Goal: Transaction & Acquisition: Purchase product/service

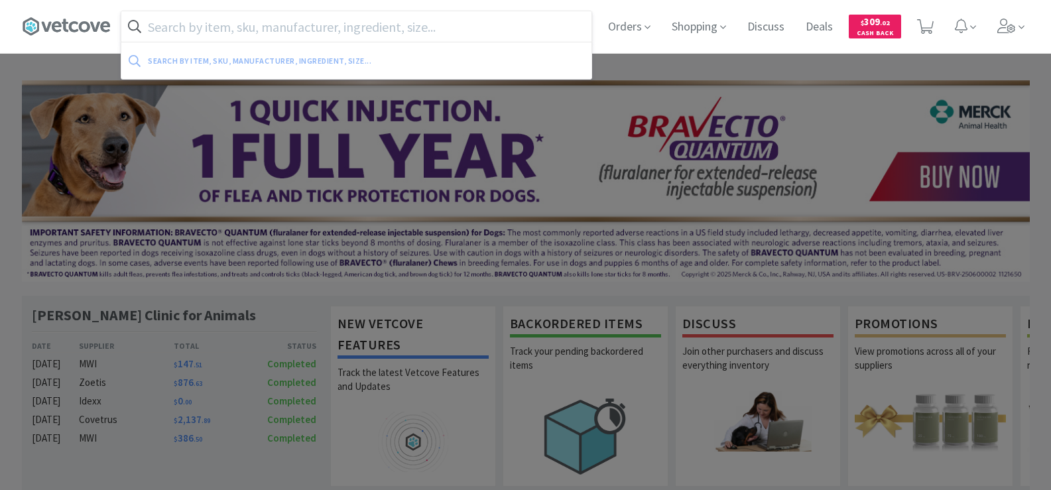
click at [326, 33] on input "text" at bounding box center [356, 26] width 470 height 31
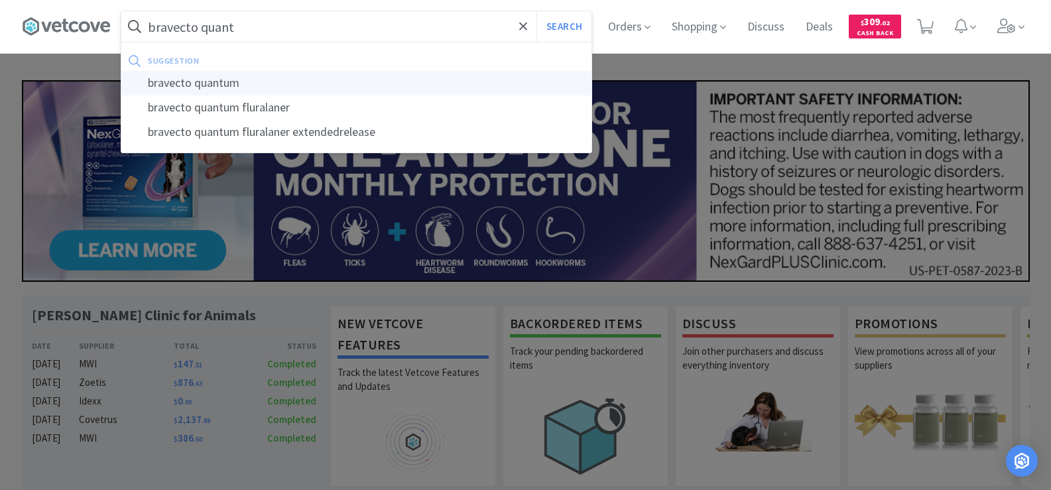
click at [320, 82] on div "bravecto quantum" at bounding box center [356, 83] width 470 height 25
type input "bravecto quantum"
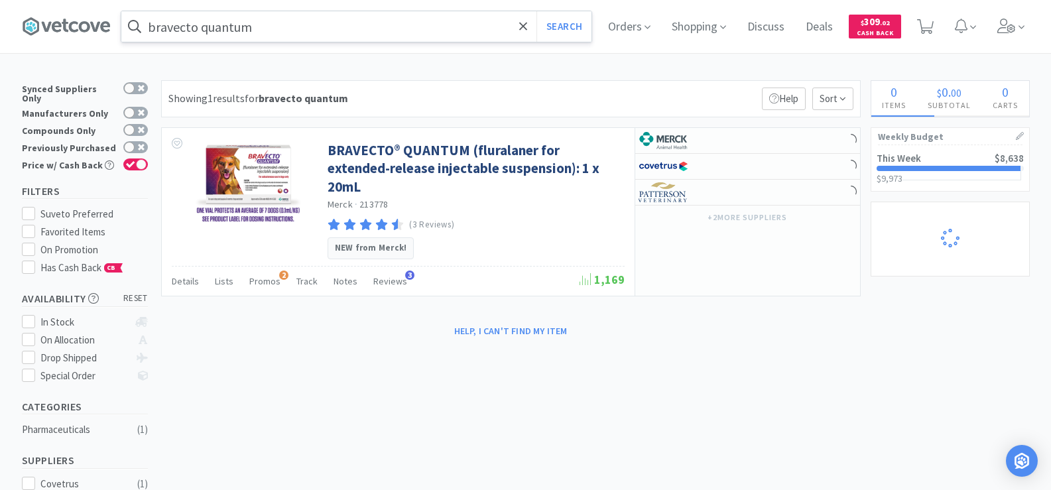
select select "1"
select select "2"
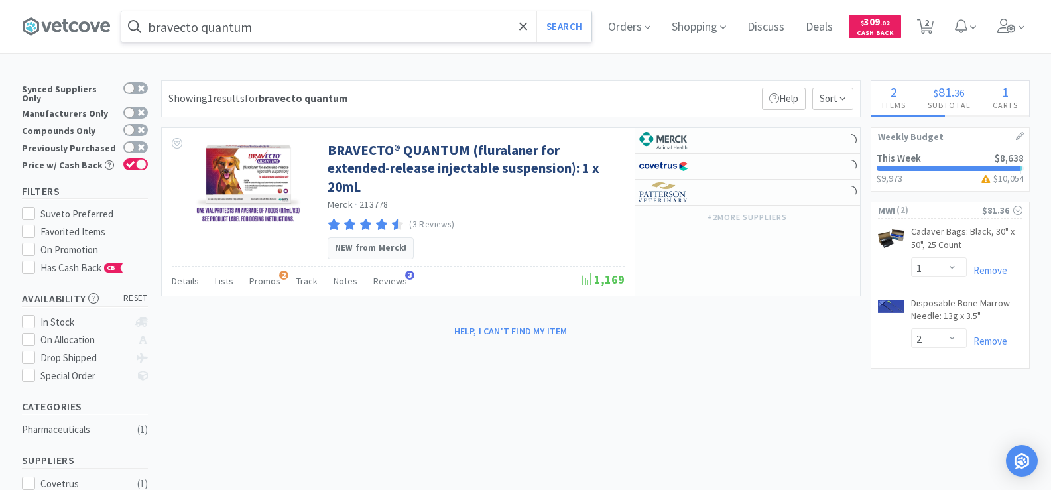
select select "2"
select select "3"
select select "1"
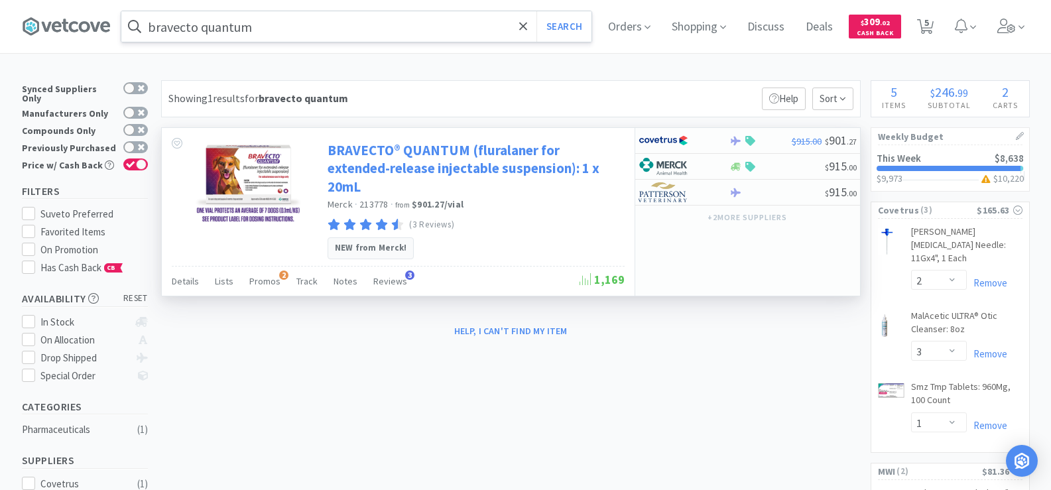
click at [459, 168] on link "BRAVECTO® QUANTUM (fluralaner for extended-release injectable suspension): 1 x …" at bounding box center [475, 168] width 294 height 54
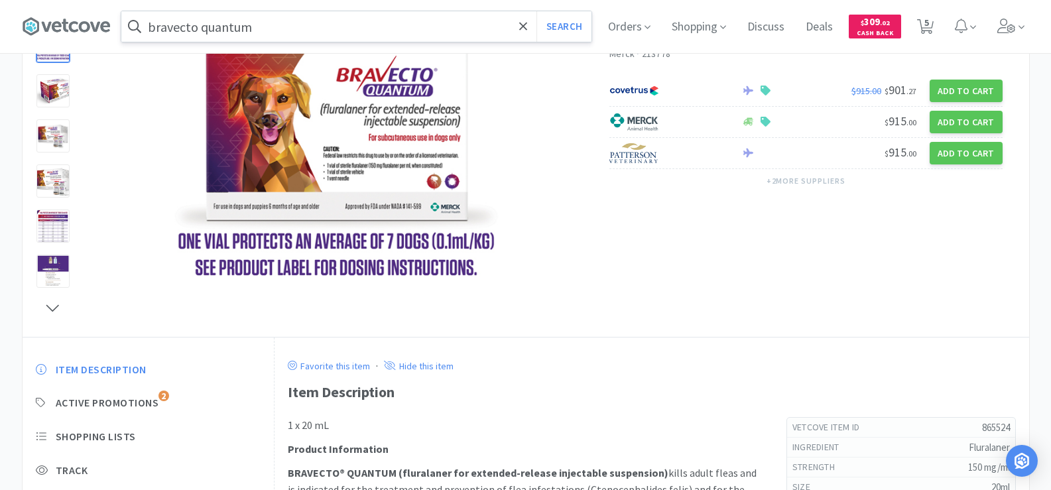
scroll to position [265, 0]
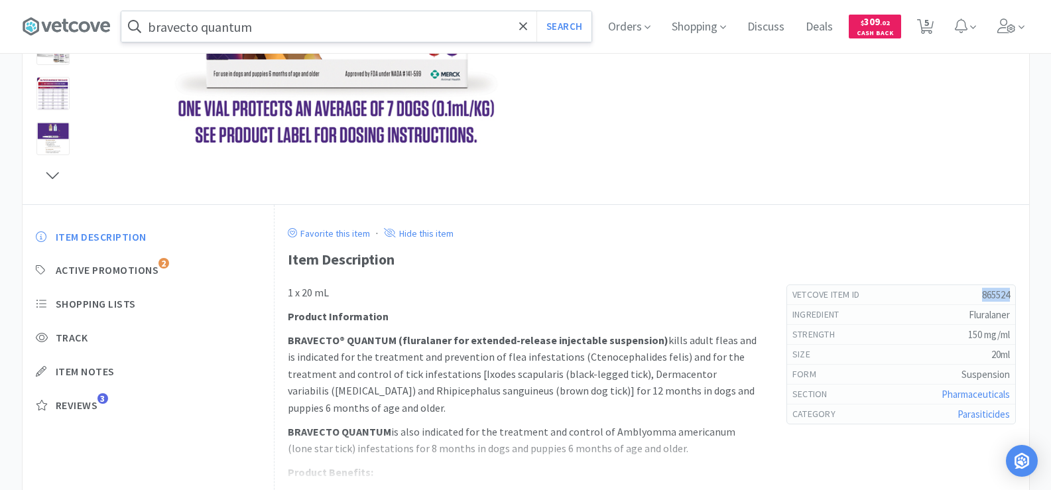
drag, startPoint x: 973, startPoint y: 295, endPoint x: 997, endPoint y: 297, distance: 24.0
click at [1013, 296] on div "Vetcove Item Id 865524" at bounding box center [901, 295] width 228 height 20
copy h5 "865524"
